Goal: Task Accomplishment & Management: Manage account settings

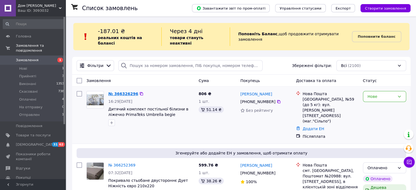
click at [128, 92] on link "№ 366326296" at bounding box center [123, 94] width 30 height 4
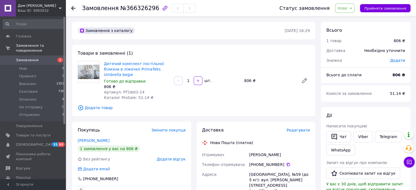
drag, startPoint x: 255, startPoint y: 164, endPoint x: 280, endPoint y: 164, distance: 24.9
click at [280, 164] on div "[PHONE_NUMBER]" at bounding box center [279, 164] width 61 height 5
copy div "0 63 059 83 22"
click at [129, 71] on link "Дитячий комплект постільної білизни в ліжечко PrimaTeks Umbrella begie" at bounding box center [134, 68] width 60 height 15
click at [410, 161] on span "3" at bounding box center [411, 159] width 5 height 5
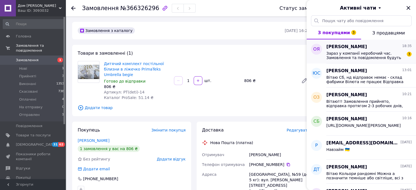
click at [361, 54] on span "Зараз у компанії неробочий час. Замовлення та повідомлення будуть оброблені з 0…" at bounding box center [365, 55] width 78 height 9
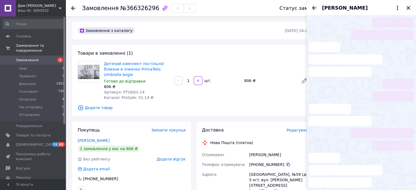
scroll to position [4, 0]
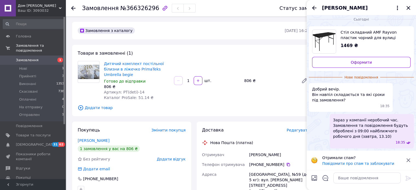
drag, startPoint x: 356, startPoint y: 37, endPoint x: 343, endPoint y: 33, distance: 13.9
click at [356, 37] on span "Стіл складаний AMF Rayvon пластик чорний для вулиці" at bounding box center [373, 35] width 66 height 11
click at [23, 131] on link "Товари та послуги" at bounding box center [33, 135] width 67 height 9
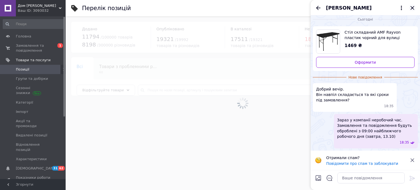
click at [411, 7] on icon "Закрити" at bounding box center [412, 8] width 4 height 4
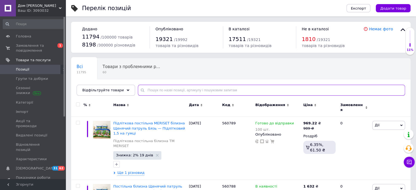
click at [144, 95] on input "text" at bounding box center [271, 90] width 267 height 11
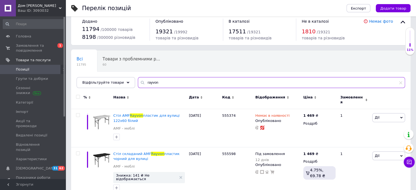
scroll to position [14, 0]
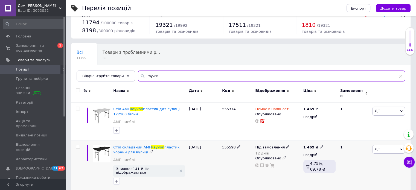
type input "rayvon"
click at [286, 145] on icon at bounding box center [287, 146] width 3 height 3
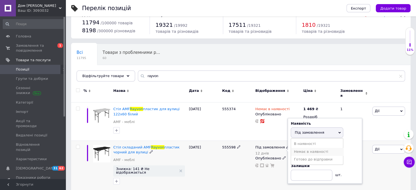
click at [296, 149] on li "Немає в наявності" at bounding box center [317, 152] width 52 height 8
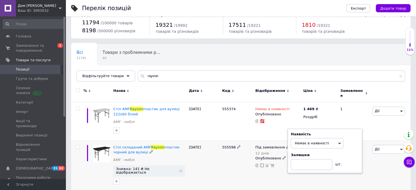
click at [229, 164] on div "555598" at bounding box center [237, 165] width 33 height 51
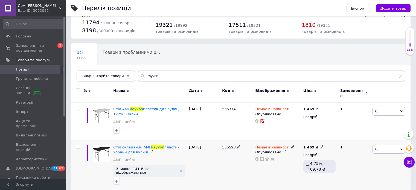
click at [78, 145] on input "checkbox" at bounding box center [78, 147] width 4 height 4
checkbox input "true"
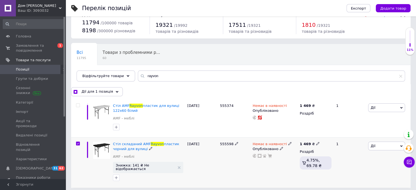
click at [395, 147] on span "Дії" at bounding box center [386, 146] width 37 height 9
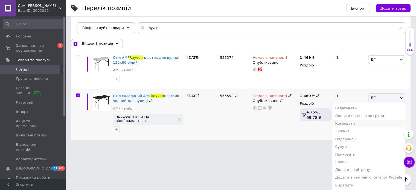
click at [351, 124] on li "Копіювати" at bounding box center [368, 124] width 72 height 8
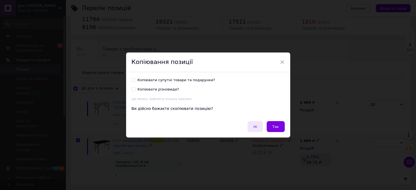
scroll to position [14, 0]
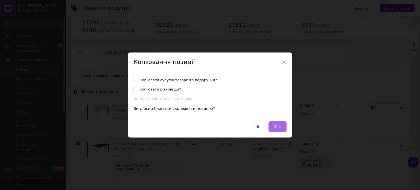
click at [276, 127] on span "Так" at bounding box center [277, 127] width 7 height 4
checkbox input "true"
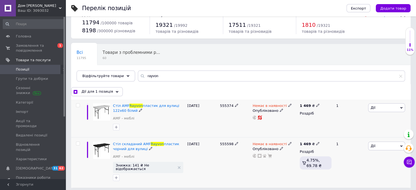
checkbox input "false"
